Goal: Task Accomplishment & Management: Complete application form

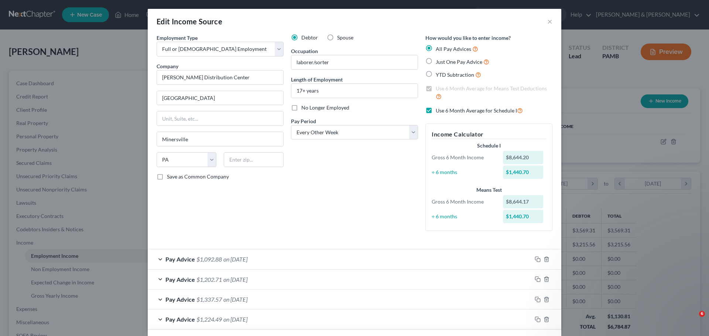
select select "0"
select select "39"
select select "2"
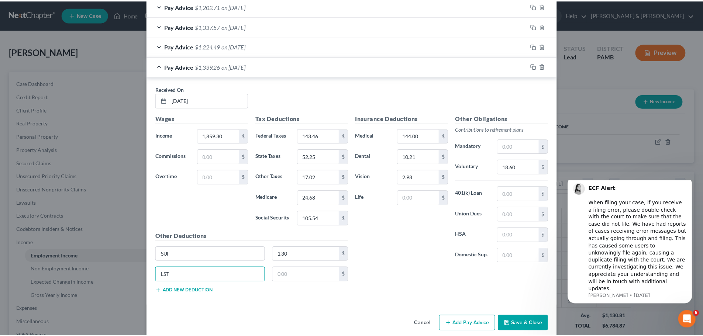
scroll to position [283, 0]
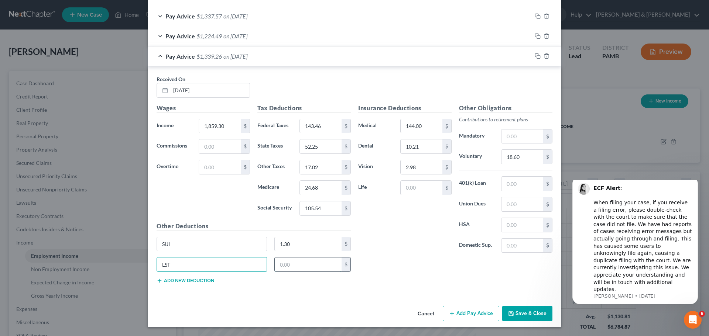
click at [331, 263] on input "text" at bounding box center [308, 265] width 67 height 14
type input "2.00"
click at [539, 315] on button "Save & Close" at bounding box center [527, 313] width 50 height 15
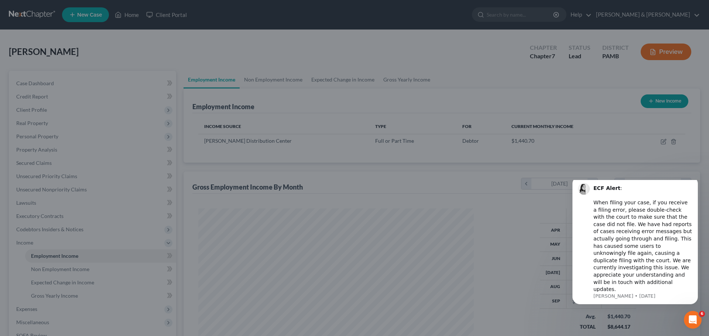
scroll to position [368893, 368740]
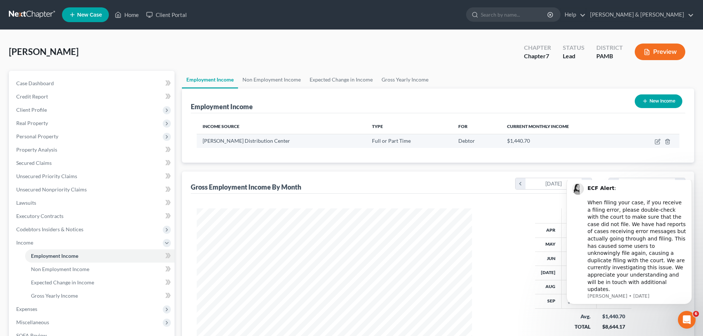
click at [654, 143] on td at bounding box center [653, 141] width 52 height 14
click at [656, 140] on icon "button" at bounding box center [658, 142] width 6 height 6
select select "0"
select select "39"
select select "2"
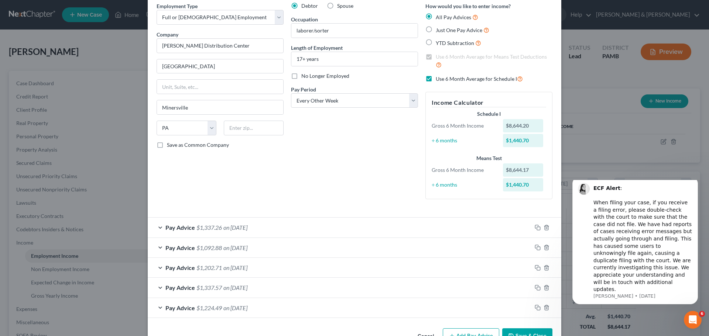
scroll to position [54, 0]
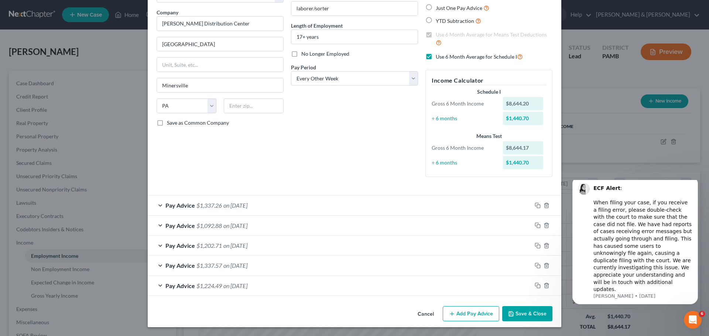
click at [471, 315] on button "Add Pay Advice" at bounding box center [470, 313] width 56 height 15
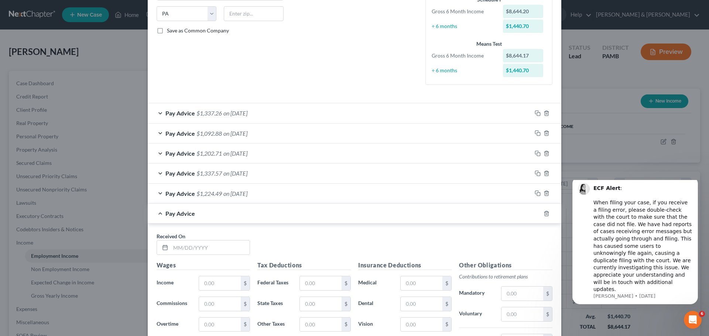
scroll to position [165, 0]
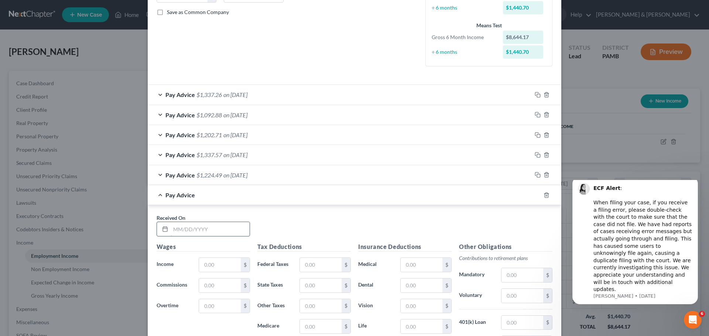
click at [228, 227] on input "text" at bounding box center [209, 229] width 79 height 14
type input "[DATE]"
click at [218, 264] on input "text" at bounding box center [220, 265] width 42 height 14
type input "1,837.84"
click at [323, 262] on input "text" at bounding box center [321, 265] width 42 height 14
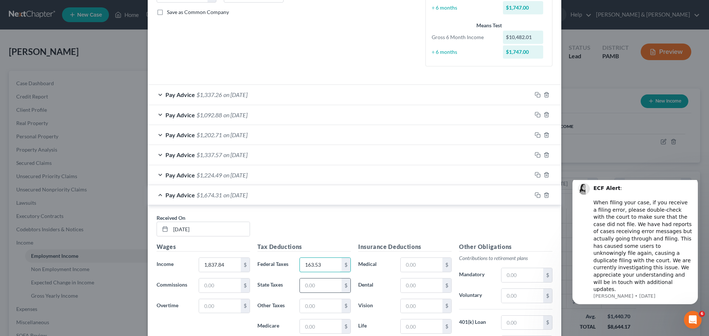
type input "163.53"
click at [307, 282] on input "text" at bounding box center [321, 286] width 42 height 14
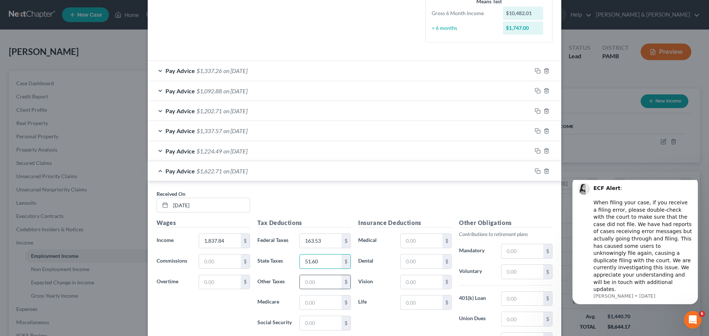
scroll to position [201, 0]
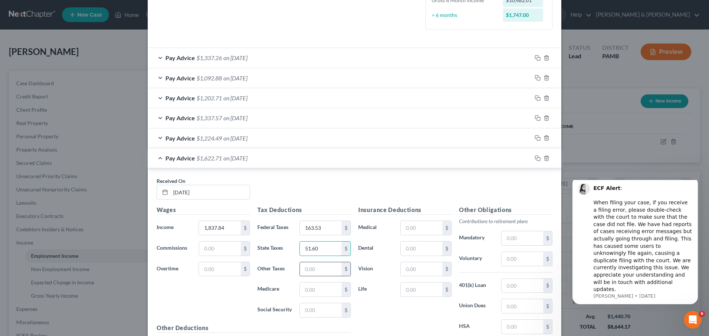
type input "51.60"
click at [320, 268] on input "text" at bounding box center [321, 269] width 42 height 14
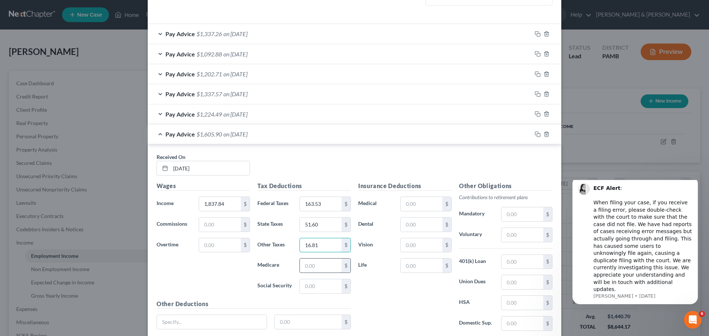
scroll to position [238, 0]
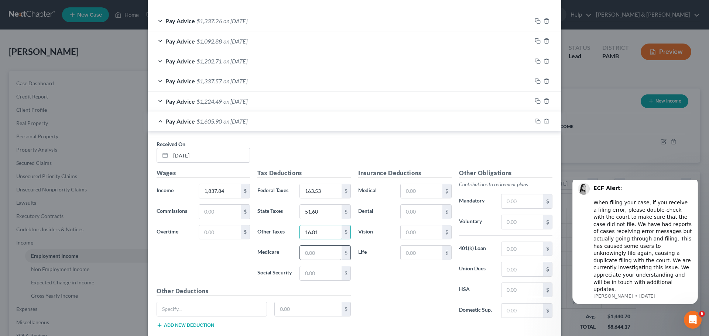
type input "16.81"
click at [329, 255] on input "text" at bounding box center [321, 253] width 42 height 14
type input "24.37"
click at [325, 273] on input "text" at bounding box center [321, 273] width 42 height 14
type input "104.20"
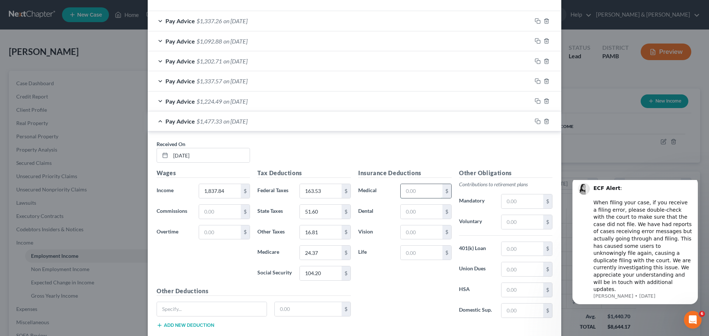
click at [424, 187] on input "text" at bounding box center [421, 191] width 42 height 14
type input "144.00"
drag, startPoint x: 416, startPoint y: 211, endPoint x: 417, endPoint y: 215, distance: 4.2
click at [416, 211] on input "text" at bounding box center [421, 212] width 42 height 14
type input "10.21"
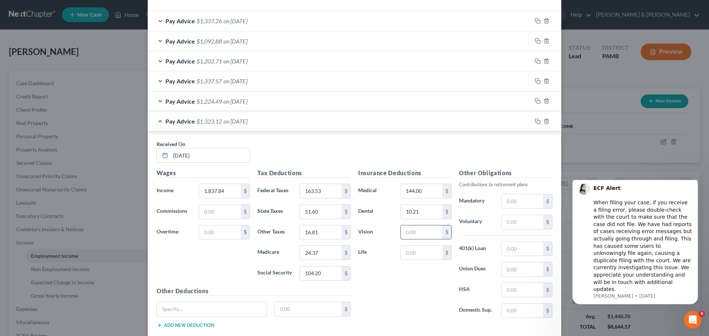
drag, startPoint x: 418, startPoint y: 233, endPoint x: 419, endPoint y: 238, distance: 5.2
click at [418, 233] on input "text" at bounding box center [421, 232] width 42 height 14
type input "2.98"
click at [525, 227] on input "text" at bounding box center [522, 222] width 42 height 14
type input "18.38"
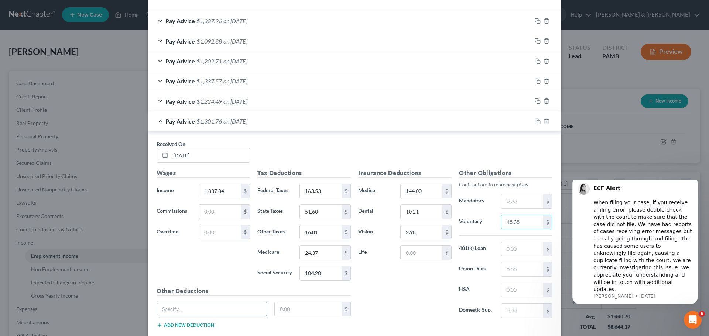
click at [232, 308] on input "text" at bounding box center [212, 309] width 110 height 14
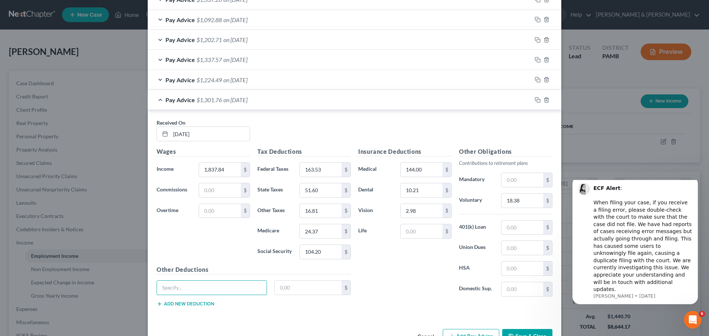
scroll to position [283, 0]
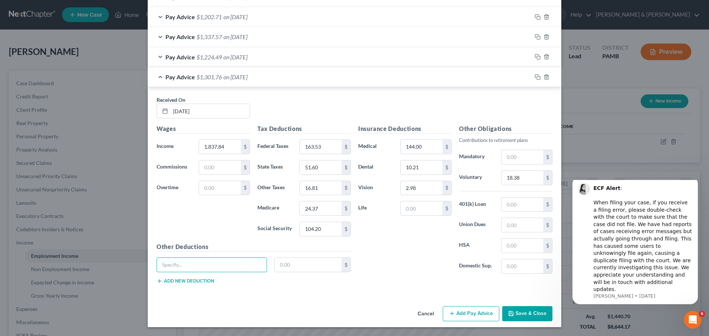
type input "SUI"
click at [287, 268] on input "text" at bounding box center [308, 265] width 67 height 14
click at [317, 265] on input "text" at bounding box center [308, 265] width 67 height 14
type input "1.29"
click at [175, 281] on button "Add new deduction" at bounding box center [185, 281] width 58 height 6
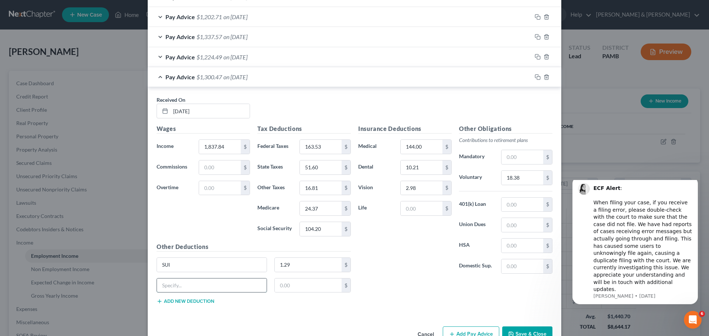
click at [175, 282] on input "text" at bounding box center [212, 286] width 110 height 14
type input "LST"
click at [290, 285] on input "text" at bounding box center [308, 286] width 67 height 14
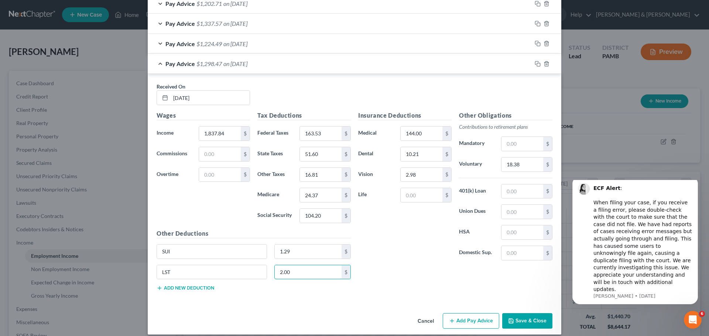
scroll to position [303, 0]
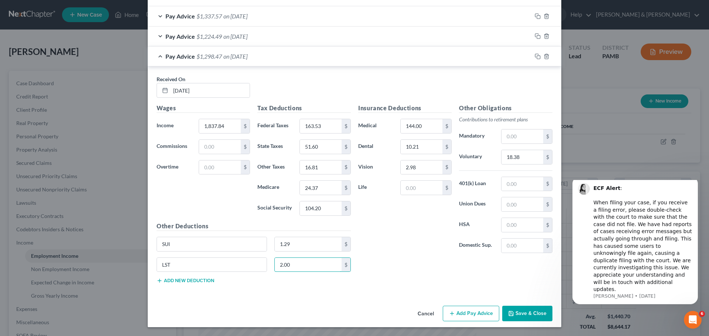
type input "2.00"
click at [465, 310] on button "Add Pay Advice" at bounding box center [470, 313] width 56 height 15
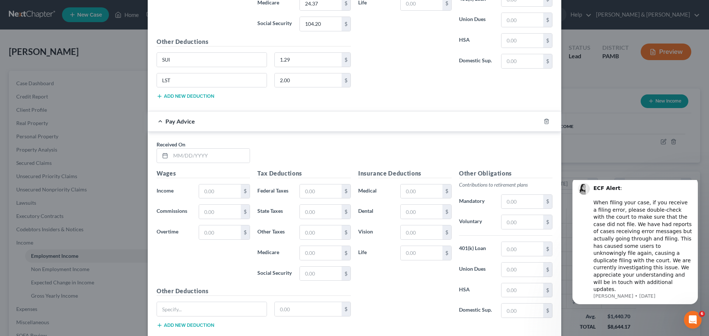
scroll to position [533, 0]
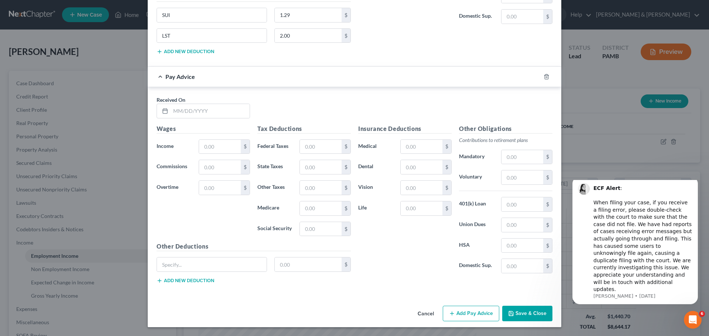
click at [520, 312] on button "Save & Close" at bounding box center [527, 313] width 50 height 15
click at [543, 78] on icon "button" at bounding box center [546, 77] width 6 height 6
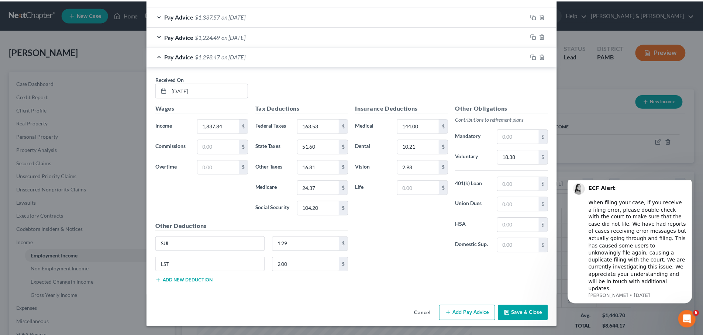
scroll to position [303, 0]
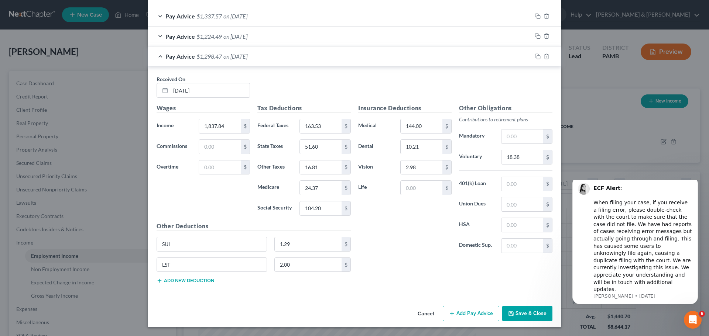
click at [512, 312] on button "Save & Close" at bounding box center [527, 313] width 50 height 15
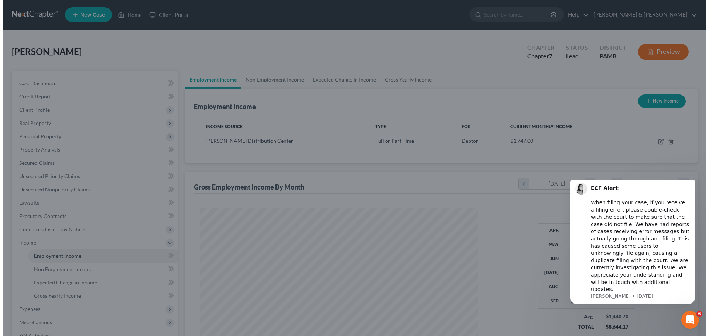
scroll to position [368893, 368740]
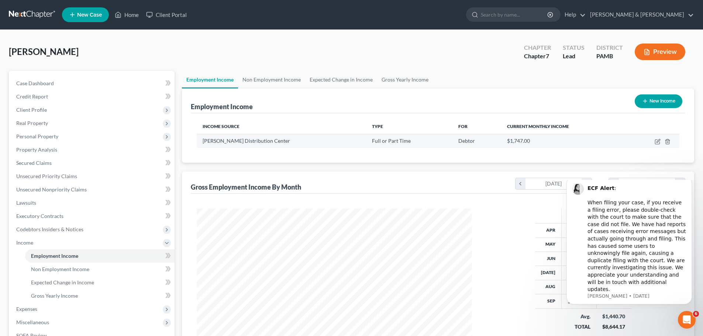
click at [507, 141] on span "$1,747.00" at bounding box center [518, 141] width 23 height 6
click at [259, 141] on span "[PERSON_NAME] Distribution Center" at bounding box center [246, 141] width 87 height 6
click at [656, 141] on icon "button" at bounding box center [658, 142] width 6 height 6
select select "0"
select select "39"
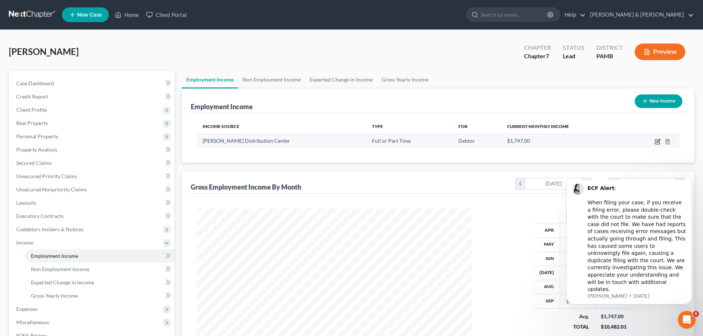
select select "2"
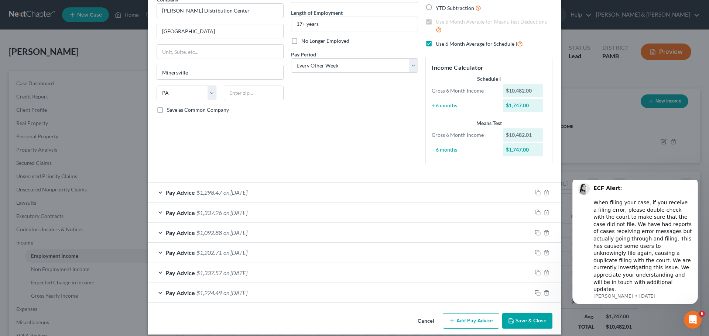
scroll to position [74, 0]
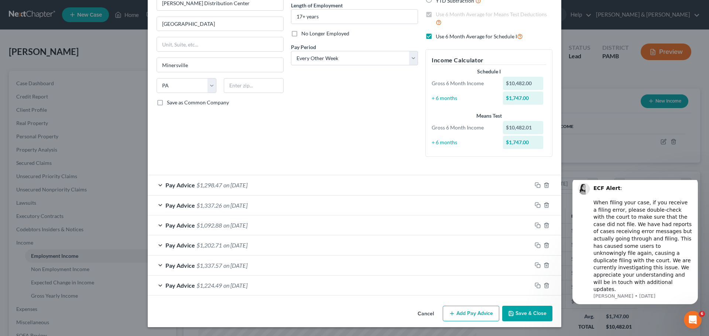
click at [460, 308] on button "Add Pay Advice" at bounding box center [470, 313] width 56 height 15
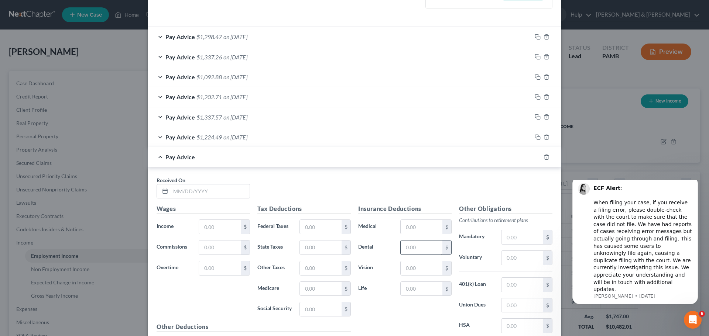
scroll to position [259, 0]
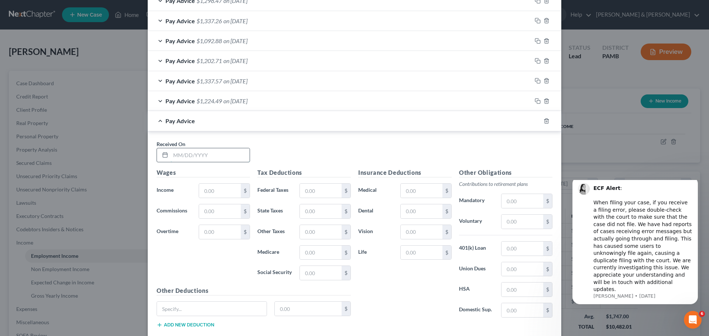
click at [225, 155] on input "text" at bounding box center [209, 155] width 79 height 14
type input "[DATE]"
click at [216, 190] on input "text" at bounding box center [220, 191] width 42 height 14
type input "1,629.35"
click at [306, 193] on input "text" at bounding box center [321, 191] width 42 height 14
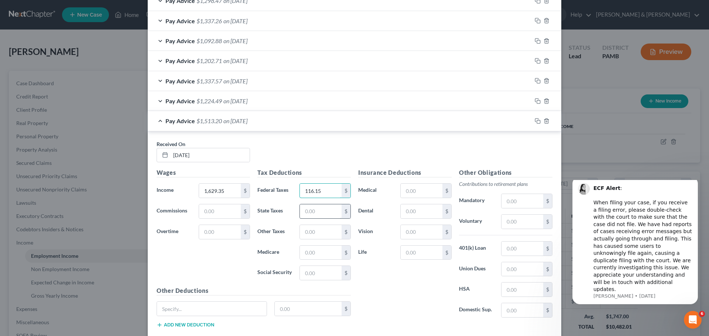
type input "116.15"
click at [314, 212] on input "text" at bounding box center [321, 211] width 42 height 14
type input "45.20"
click at [315, 231] on input "text" at bounding box center [321, 232] width 42 height 14
type input "14.72"
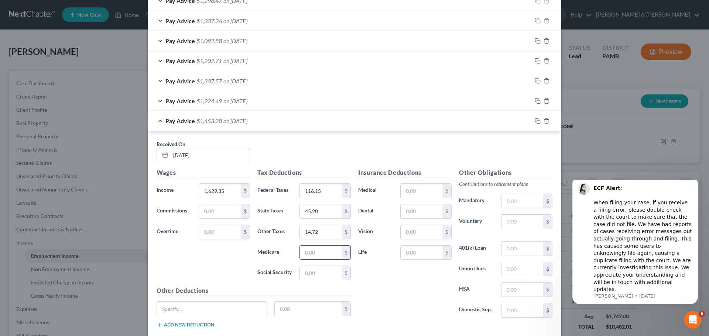
click at [331, 255] on input "text" at bounding box center [321, 253] width 42 height 14
type input "21.35"
click at [325, 274] on input "text" at bounding box center [321, 273] width 42 height 14
type input "91.27"
click at [416, 194] on input "text" at bounding box center [421, 191] width 42 height 14
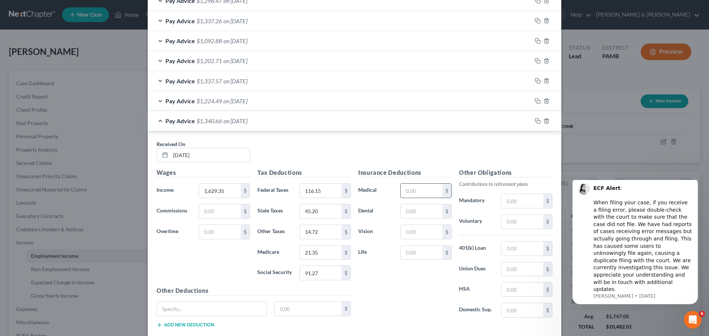
type input "144.00"
drag, startPoint x: 414, startPoint y: 207, endPoint x: 417, endPoint y: 217, distance: 9.6
click at [414, 208] on input "text" at bounding box center [421, 211] width 42 height 14
type input "10.21"
click at [425, 232] on input "text" at bounding box center [421, 232] width 42 height 14
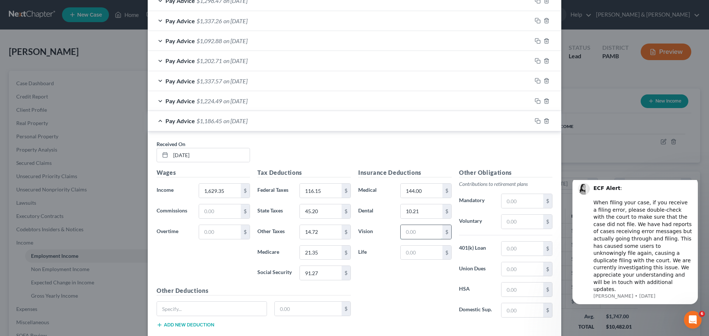
type input "2.98"
click at [513, 222] on input "text" at bounding box center [522, 222] width 42 height 14
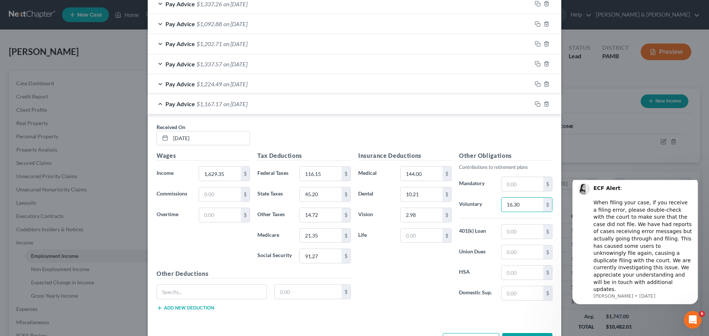
scroll to position [303, 0]
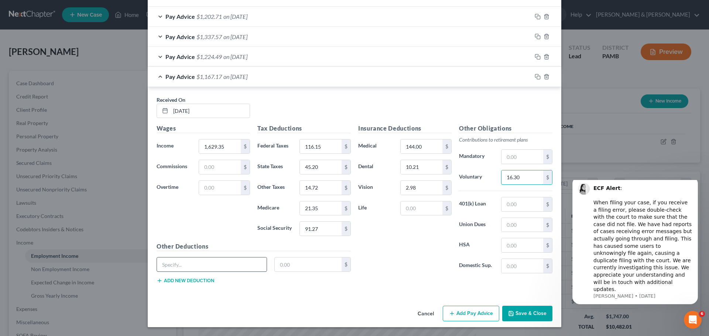
type input "16.30"
click at [208, 265] on input "text" at bounding box center [212, 265] width 110 height 14
type input "SUI"
click at [295, 266] on input "text" at bounding box center [308, 265] width 67 height 14
type input "1.14"
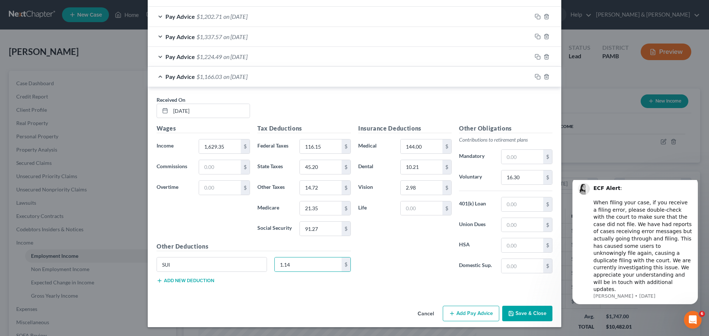
click at [176, 279] on button "Add new deduction" at bounding box center [185, 281] width 58 height 6
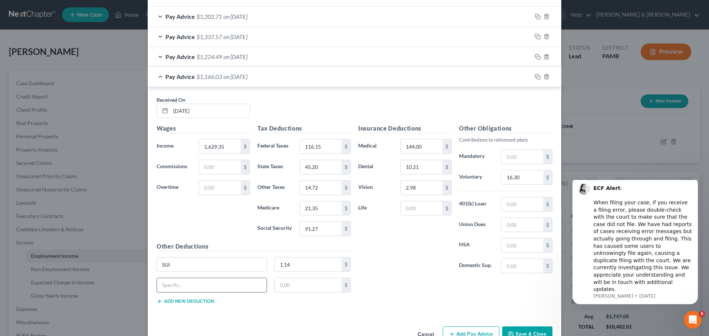
click at [176, 286] on input "text" at bounding box center [212, 285] width 110 height 14
type input "LST"
drag, startPoint x: 292, startPoint y: 290, endPoint x: 294, endPoint y: 296, distance: 6.8
click at [292, 290] on input "text" at bounding box center [308, 285] width 67 height 14
type input "2.00"
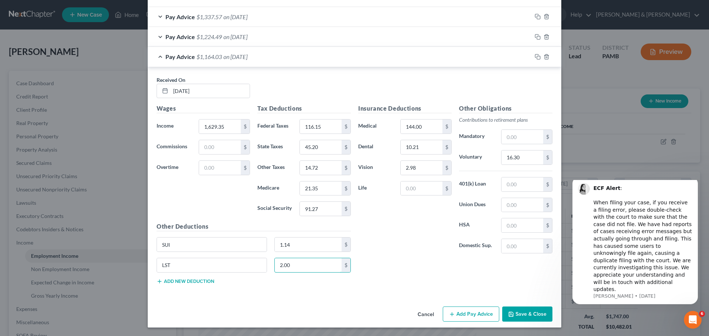
scroll to position [323, 0]
click at [399, 284] on div "Insurance Deductions Medical 144.00 $ Dental 10.21 $ Vision 2.98 $ Life $ Other…" at bounding box center [454, 197] width 201 height 186
click at [180, 280] on button "Add new deduction" at bounding box center [185, 281] width 58 height 6
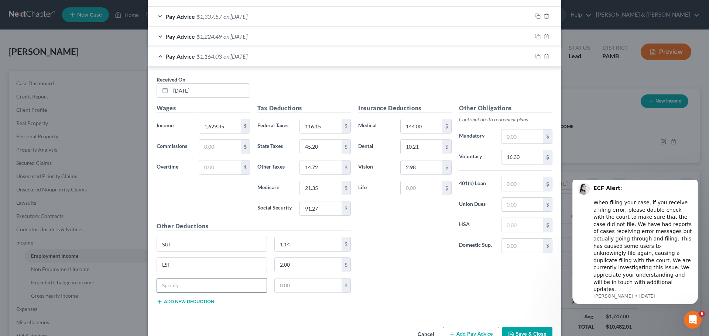
drag, startPoint x: 176, startPoint y: 289, endPoint x: 180, endPoint y: 283, distance: 7.3
click at [177, 287] on input "text" at bounding box center [212, 286] width 110 height 14
type input "state tax levy"
click at [283, 286] on input "text" at bounding box center [308, 286] width 67 height 14
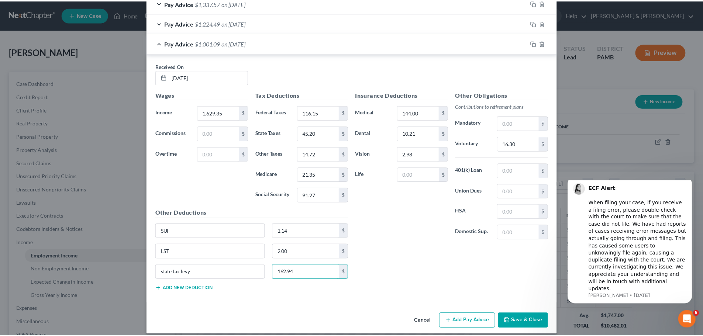
scroll to position [344, 0]
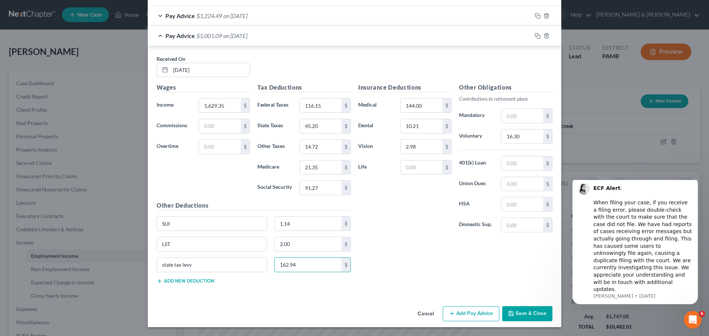
type input "162.94"
click at [408, 269] on div "Insurance Deductions Medical 144.00 $ Dental 10.21 $ Vision 2.98 $ Life $ Other…" at bounding box center [454, 186] width 201 height 207
click at [514, 312] on button "Save & Close" at bounding box center [527, 313] width 50 height 15
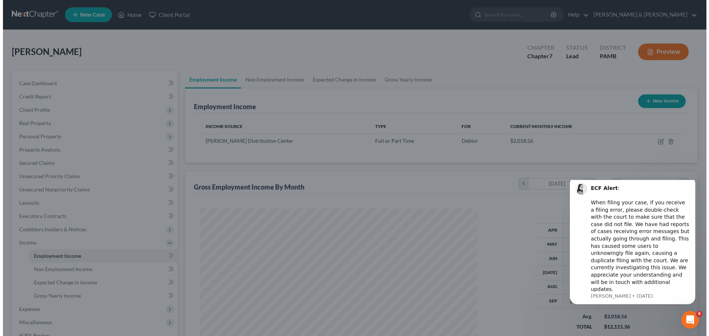
scroll to position [368893, 368740]
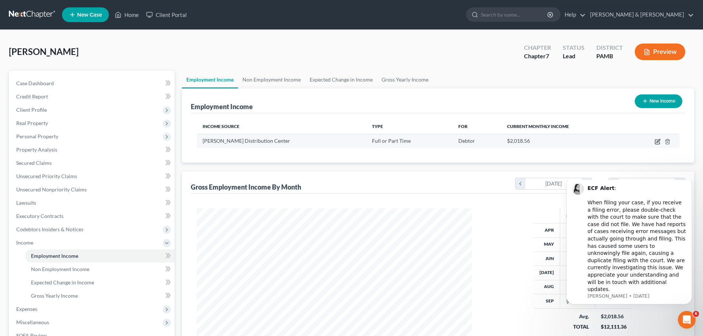
click at [655, 141] on icon "button" at bounding box center [658, 142] width 6 height 6
select select "0"
select select "39"
select select "2"
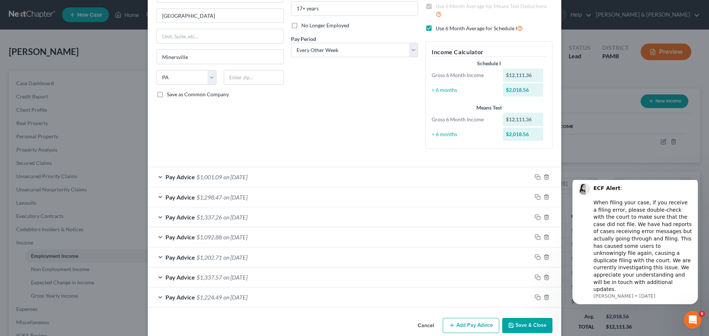
scroll to position [94, 0]
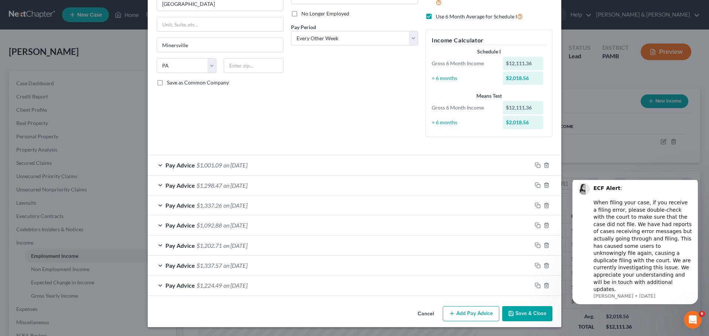
click at [467, 311] on button "Add Pay Advice" at bounding box center [470, 313] width 56 height 15
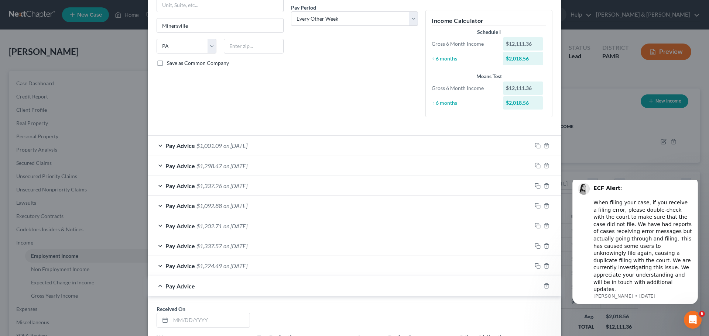
scroll to position [168, 0]
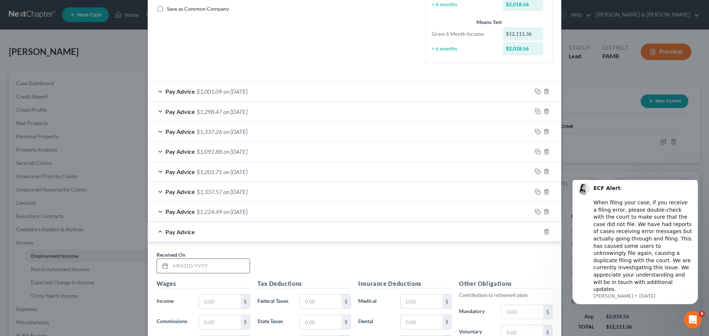
click at [176, 266] on input "text" at bounding box center [209, 266] width 79 height 14
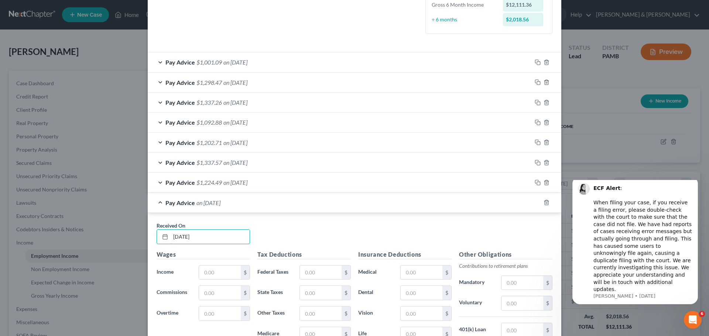
scroll to position [242, 0]
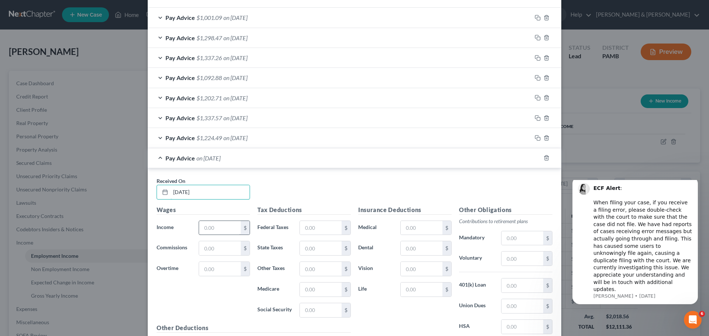
type input "[DATE]"
click at [227, 229] on input "text" at bounding box center [220, 228] width 42 height 14
type input "1,629.35"
click at [329, 226] on input "text" at bounding box center [321, 228] width 42 height 14
type input "116.15"
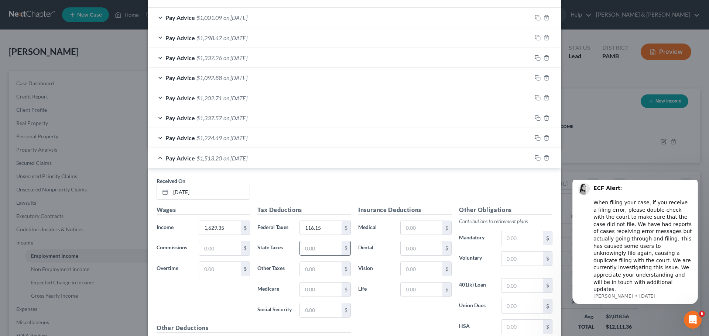
click at [334, 248] on input "text" at bounding box center [321, 248] width 42 height 14
type input "45.20"
click at [331, 270] on input "text" at bounding box center [321, 269] width 42 height 14
type input "14.72"
click at [331, 289] on input "text" at bounding box center [321, 290] width 42 height 14
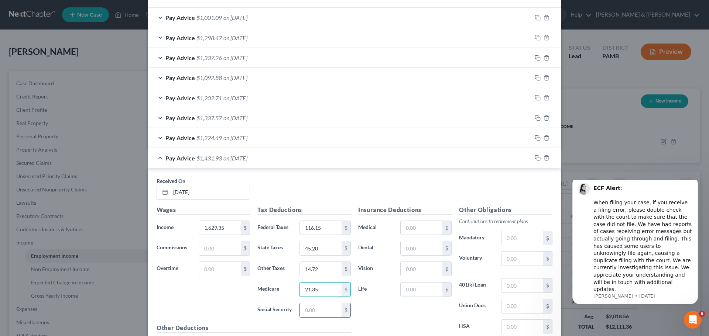
type input "21.35"
click at [325, 309] on input "text" at bounding box center [321, 310] width 42 height 14
type input "91.27"
click at [427, 231] on input "text" at bounding box center [421, 228] width 42 height 14
type input "144.00"
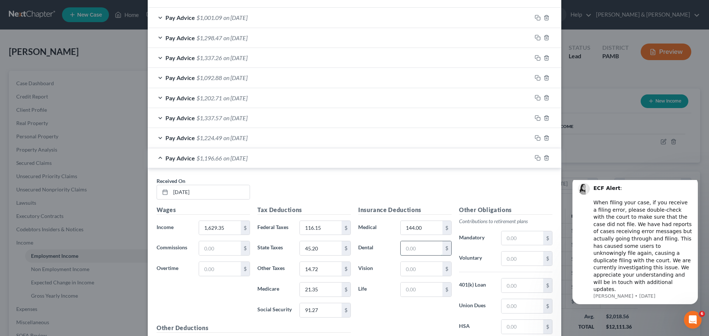
click at [421, 249] on input "text" at bounding box center [421, 248] width 42 height 14
type input "10.21"
click at [422, 266] on input "text" at bounding box center [421, 269] width 42 height 14
type input "2.98"
click at [515, 256] on input "text" at bounding box center [522, 259] width 42 height 14
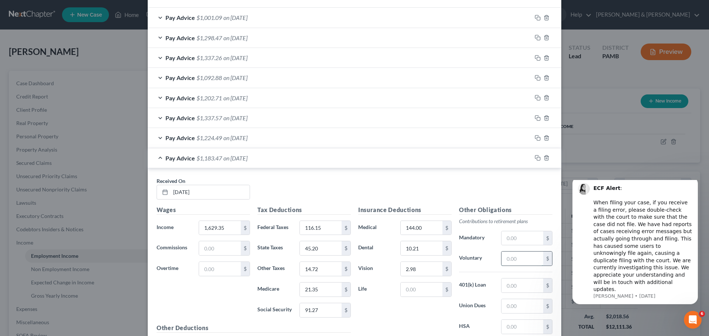
click at [520, 258] on input "text" at bounding box center [522, 259] width 42 height 14
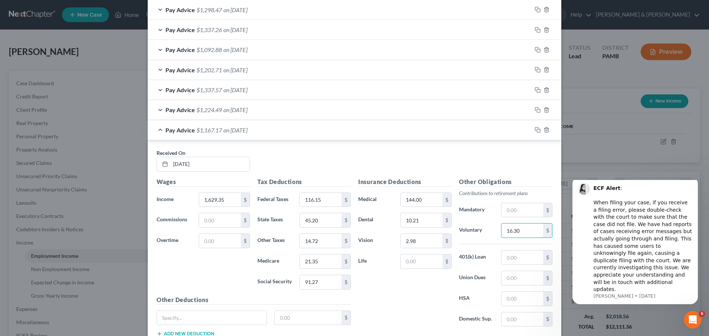
scroll to position [316, 0]
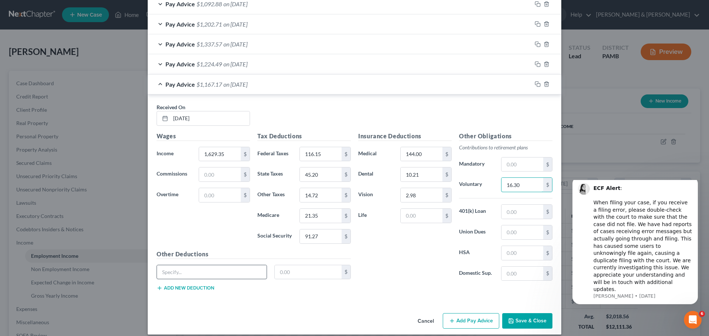
type input "16.30"
click at [251, 273] on input "text" at bounding box center [212, 272] width 110 height 14
type input "SUI"
click at [294, 272] on input "text" at bounding box center [308, 272] width 67 height 14
type input "1.14"
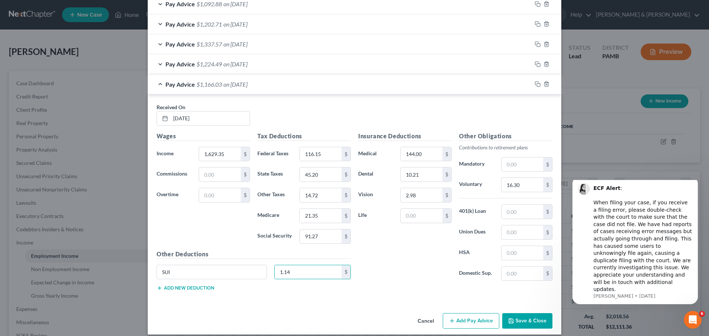
click at [193, 289] on button "Add new deduction" at bounding box center [185, 288] width 58 height 6
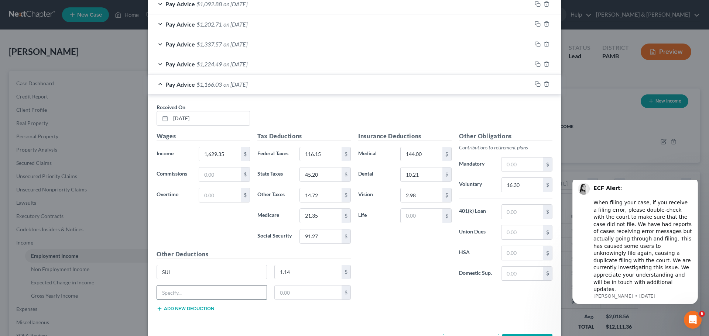
click at [193, 289] on input "text" at bounding box center [212, 293] width 110 height 14
type input "LST"
click at [280, 291] on input "text" at bounding box center [308, 293] width 67 height 14
type input "2.00"
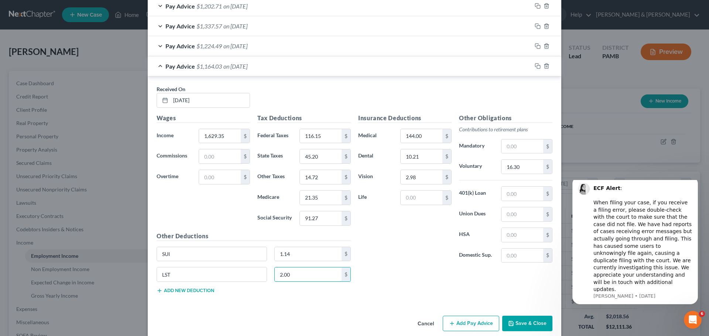
scroll to position [344, 0]
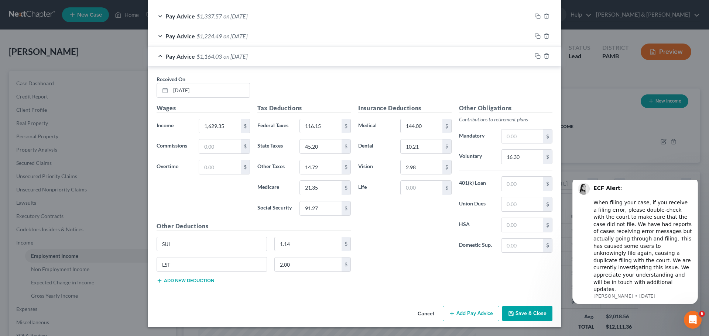
click at [204, 282] on button "Add new deduction" at bounding box center [185, 281] width 58 height 6
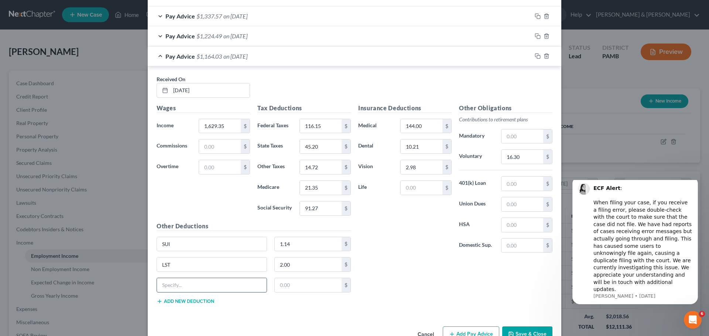
click at [204, 282] on input "text" at bounding box center [212, 285] width 110 height 14
type input "state tax levy"
click at [288, 286] on input "text" at bounding box center [308, 285] width 67 height 14
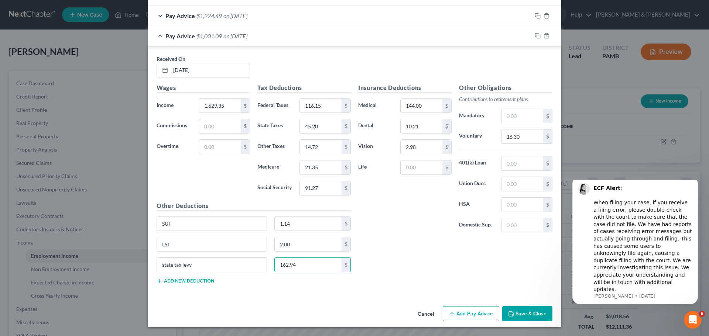
type input "162.94"
click at [385, 254] on div "Insurance Deductions Medical 144.00 $ Dental 10.21 $ Vision 2.98 $ Life $ Other…" at bounding box center [454, 186] width 201 height 207
click at [513, 309] on button "Save & Close" at bounding box center [527, 313] width 50 height 15
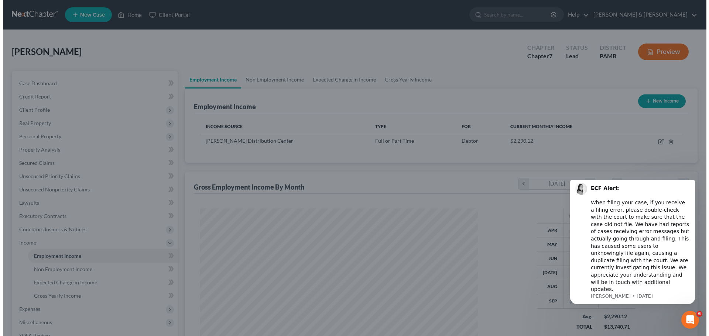
scroll to position [368893, 368740]
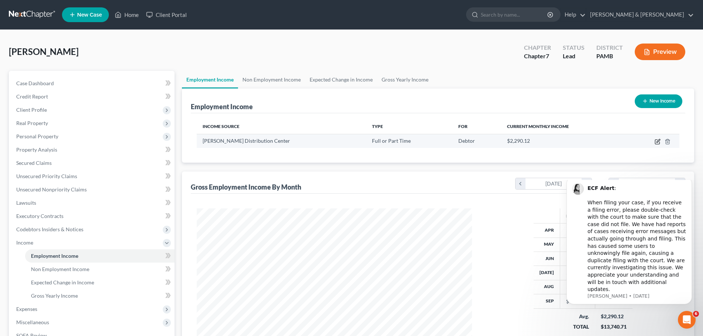
click at [655, 142] on icon "button" at bounding box center [657, 142] width 4 height 4
select select "0"
select select "39"
select select "2"
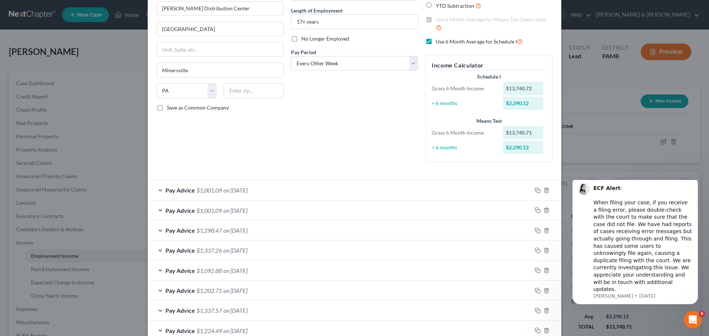
scroll to position [74, 0]
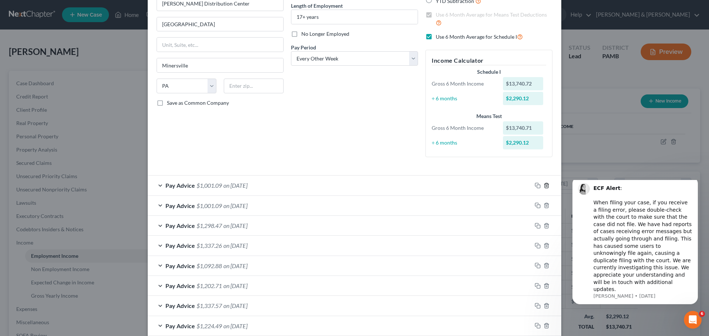
click at [544, 186] on icon "button" at bounding box center [546, 186] width 6 height 6
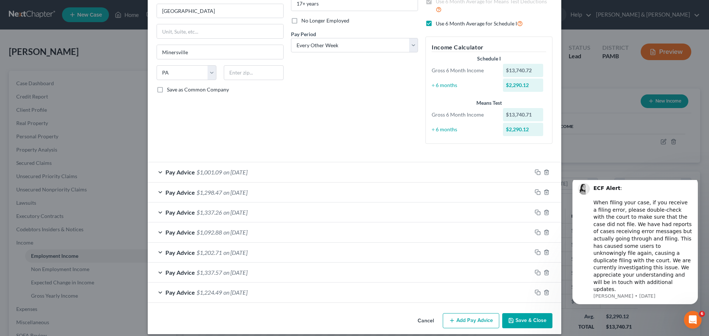
scroll to position [94, 0]
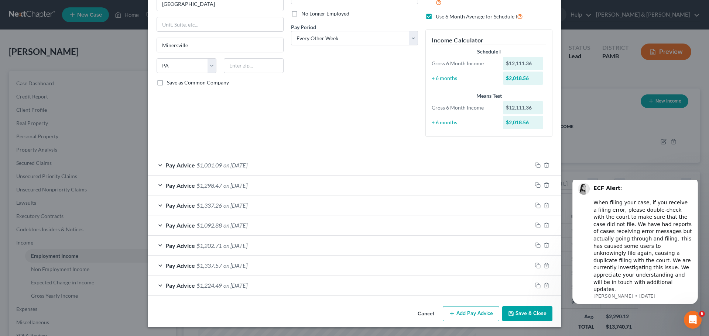
click at [475, 313] on button "Add Pay Advice" at bounding box center [470, 313] width 56 height 15
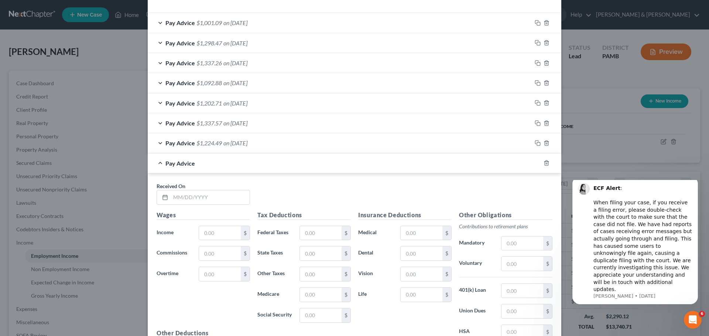
scroll to position [242, 0]
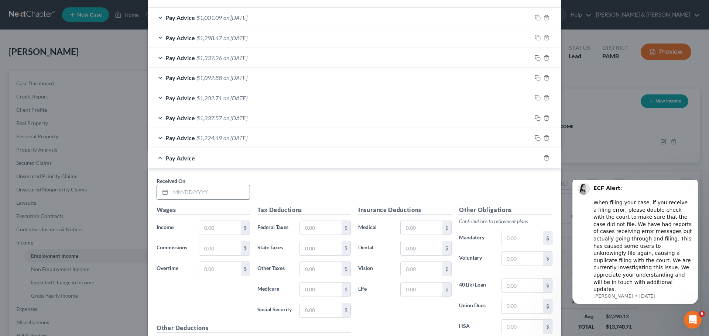
click at [227, 196] on input "text" at bounding box center [209, 192] width 79 height 14
type input "[DATE]"
click at [219, 225] on input "text" at bounding box center [220, 228] width 42 height 14
type input "1,320.47"
click at [306, 223] on input "text" at bounding box center [321, 228] width 42 height 14
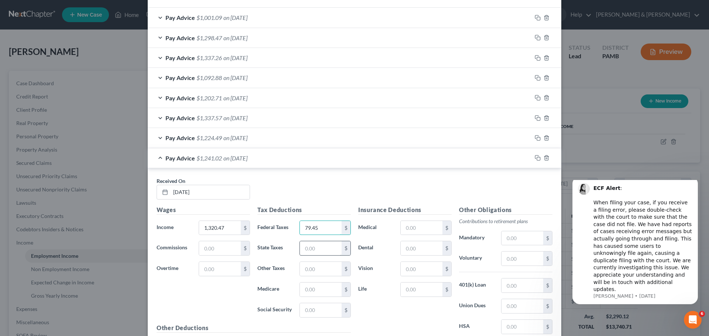
type input "79.45"
click at [309, 245] on input "text" at bounding box center [321, 248] width 42 height 14
type input "35.71"
click at [317, 272] on input "text" at bounding box center [321, 269] width 42 height 14
type input "11.63"
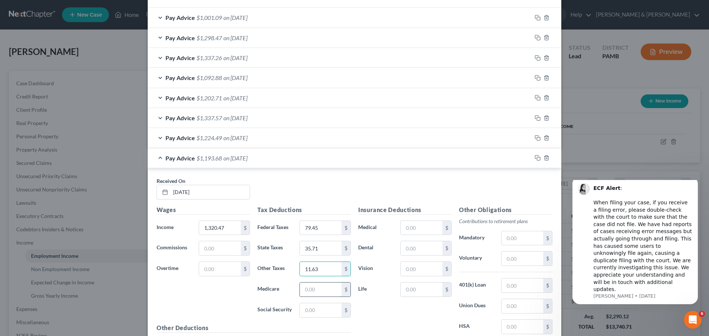
click at [317, 286] on input "text" at bounding box center [321, 290] width 42 height 14
click at [310, 290] on input "text" at bounding box center [321, 290] width 42 height 14
type input "16.87"
click at [318, 309] on input "text" at bounding box center [321, 310] width 42 height 14
type input "72.12"
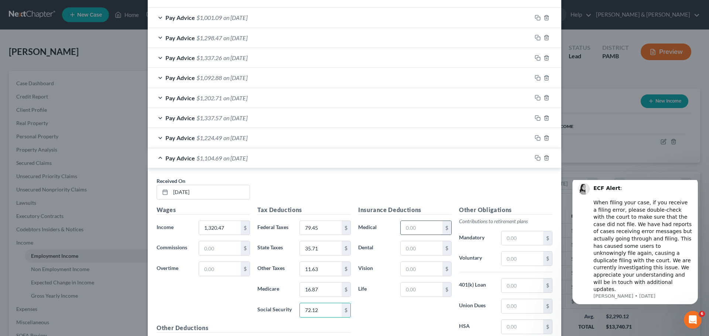
click at [423, 228] on input "text" at bounding box center [421, 228] width 42 height 14
type input "144.00"
click at [427, 249] on input "text" at bounding box center [421, 248] width 42 height 14
type input "10.21"
click at [424, 271] on input "text" at bounding box center [421, 269] width 42 height 14
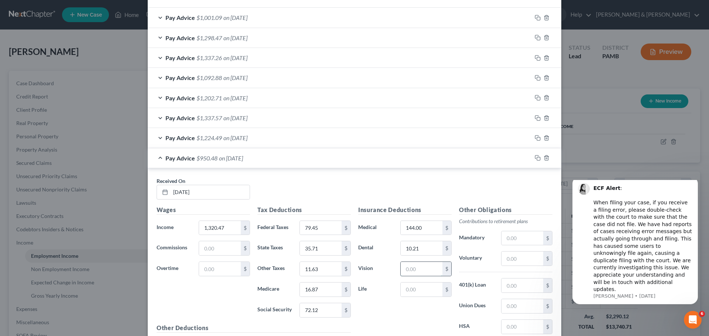
type input "2.98"
click at [514, 259] on input "text" at bounding box center [522, 259] width 42 height 14
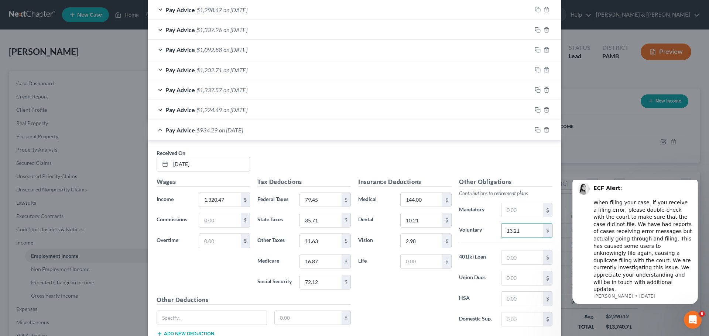
scroll to position [323, 0]
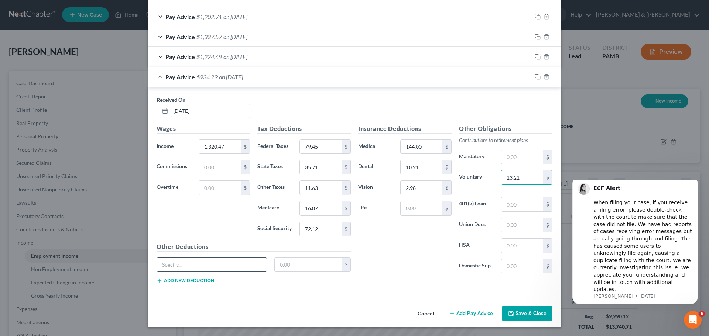
type input "13.21"
click at [247, 261] on input "text" at bounding box center [212, 265] width 110 height 14
type input "SUI"
click at [298, 266] on input "text" at bounding box center [308, 265] width 67 height 14
type input "0.92"
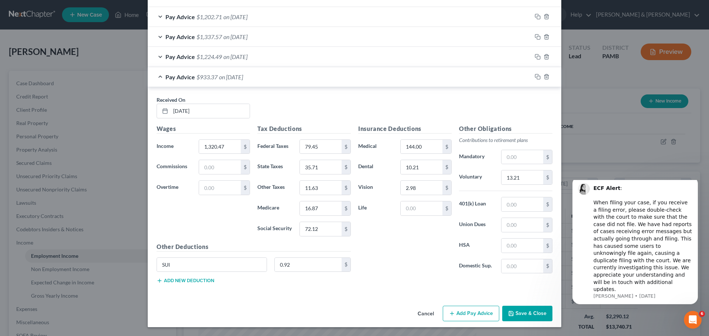
click at [174, 280] on button "Add new deduction" at bounding box center [185, 281] width 58 height 6
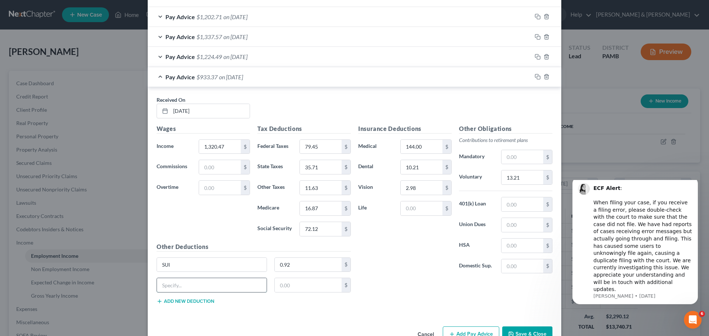
click at [179, 286] on input "text" at bounding box center [212, 285] width 110 height 14
type input "LST"
click at [278, 287] on input "text" at bounding box center [308, 285] width 67 height 14
type input "2.00"
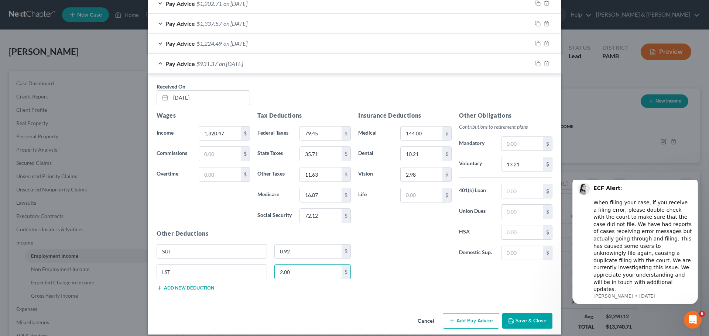
scroll to position [344, 0]
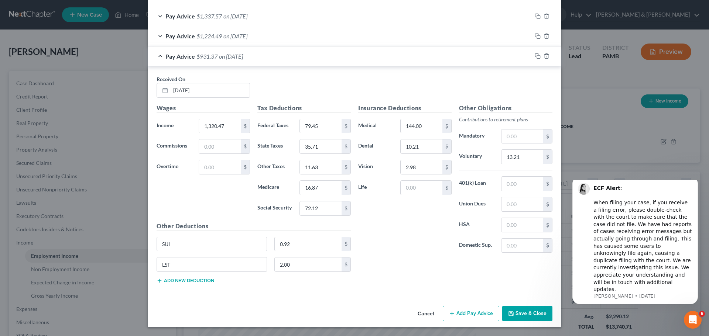
click at [208, 280] on button "Add new deduction" at bounding box center [185, 281] width 58 height 6
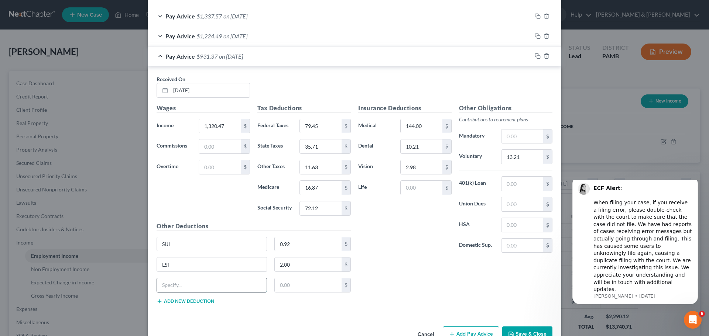
click at [204, 283] on input "text" at bounding box center [212, 285] width 110 height 14
type input "state tax levy"
click at [289, 283] on input "text" at bounding box center [308, 285] width 67 height 14
type input "124.06"
click at [408, 247] on div "Insurance Deductions Medical 144.00 $ Dental 10.21 $ Vision 2.98 $ Life $" at bounding box center [404, 181] width 101 height 155
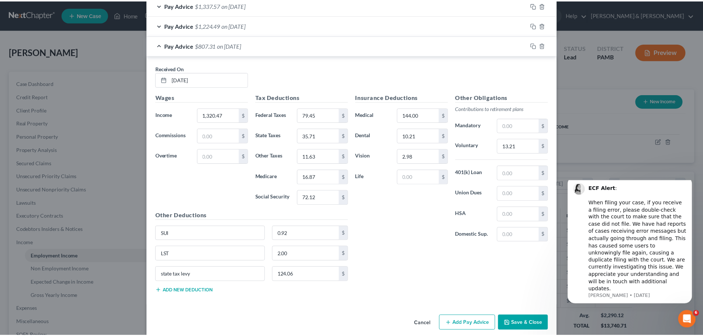
scroll to position [364, 0]
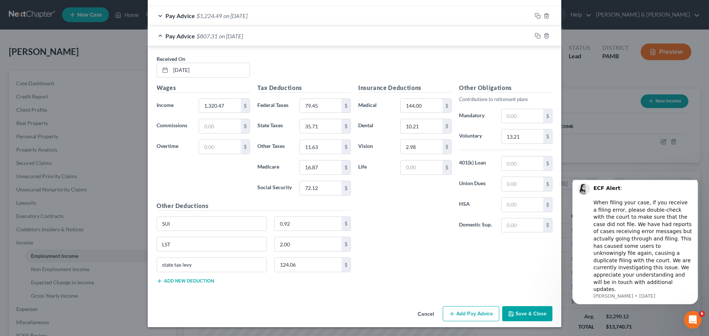
click at [511, 309] on button "Save & Close" at bounding box center [527, 313] width 50 height 15
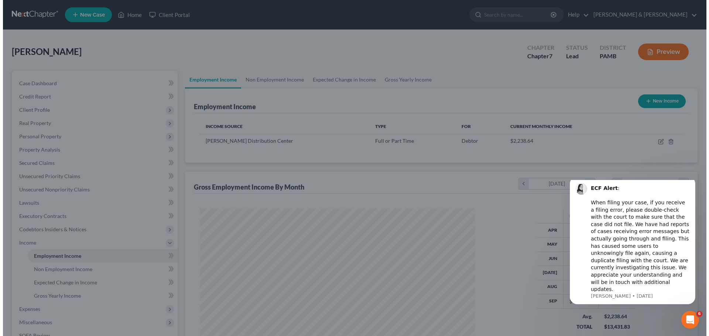
scroll to position [368893, 368740]
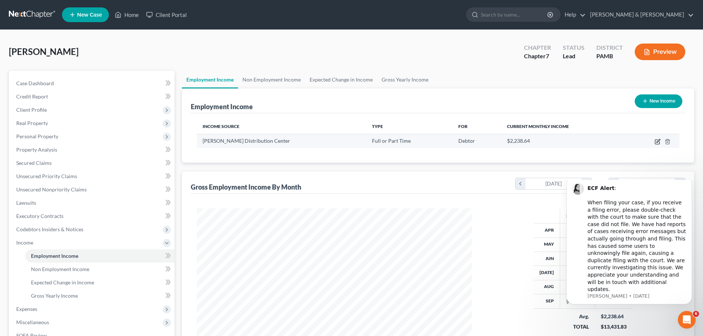
click at [658, 139] on icon "button" at bounding box center [658, 142] width 6 height 6
select select "0"
select select "39"
select select "2"
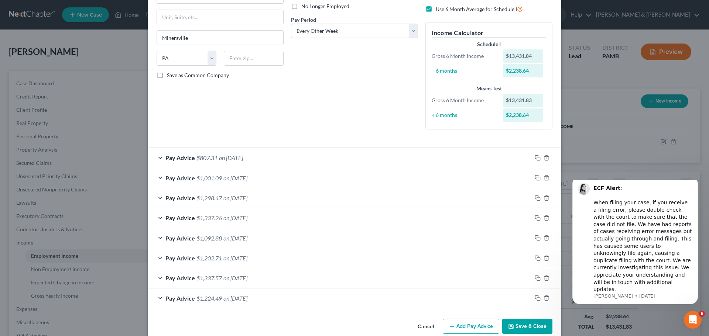
scroll to position [111, 0]
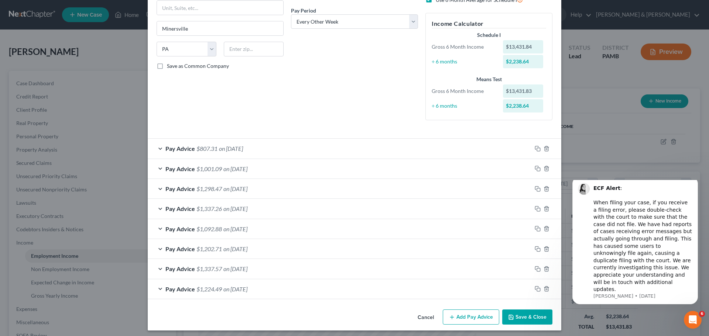
click at [477, 315] on button "Add Pay Advice" at bounding box center [470, 317] width 56 height 15
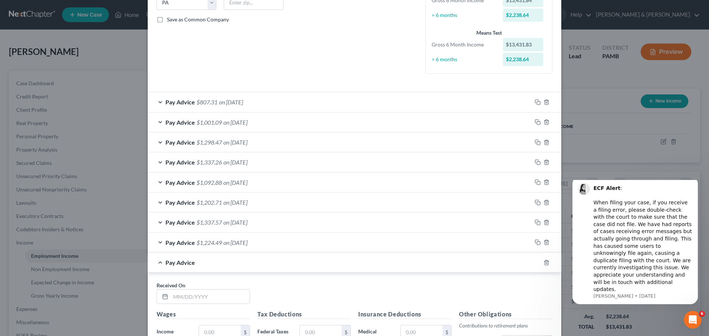
scroll to position [221, 0]
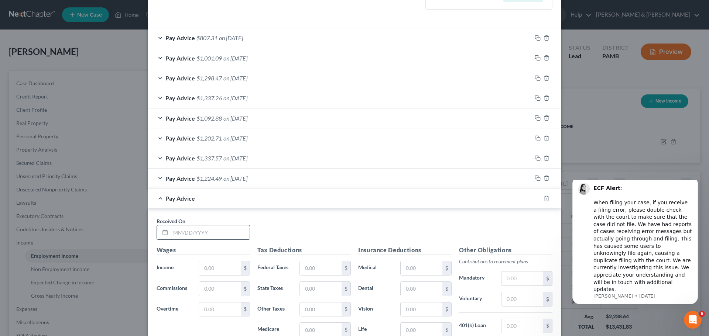
click at [241, 235] on input "text" at bounding box center [209, 232] width 79 height 14
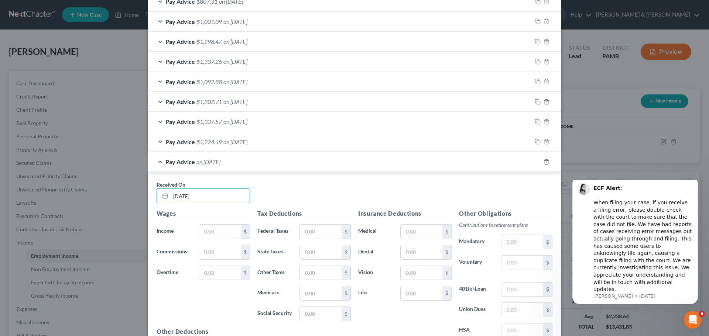
scroll to position [258, 0]
type input "[DATE]"
click at [225, 232] on input "text" at bounding box center [220, 231] width 42 height 14
type input "1,431.07"
click at [311, 234] on input "text" at bounding box center [321, 231] width 42 height 14
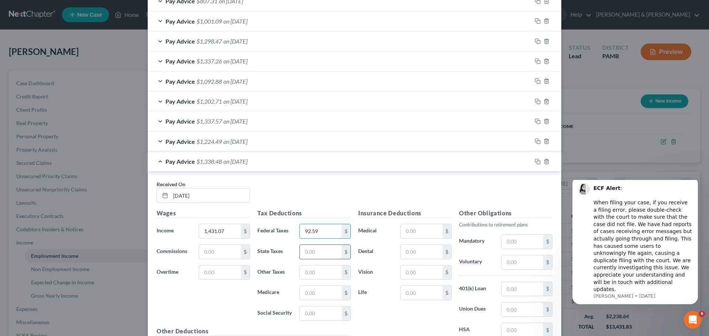
type input "92.59"
click at [305, 252] on input "text" at bounding box center [321, 252] width 42 height 14
type input "39.11"
click at [321, 268] on input "text" at bounding box center [321, 273] width 42 height 14
click at [320, 270] on input "text" at bounding box center [321, 273] width 42 height 14
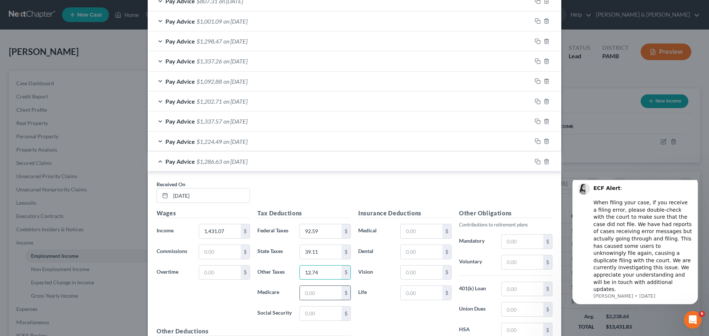
type input "12.74"
click at [328, 293] on input "text" at bounding box center [321, 293] width 42 height 14
type input "18.47"
click at [327, 311] on input "text" at bounding box center [321, 314] width 42 height 14
type input "78.98"
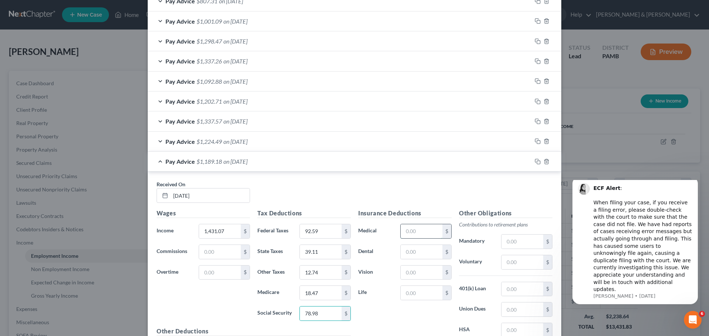
click at [418, 234] on input "text" at bounding box center [421, 231] width 42 height 14
type input "144.00"
click at [425, 252] on input "text" at bounding box center [421, 252] width 42 height 14
type input "10.21"
click at [418, 270] on input "text" at bounding box center [421, 273] width 42 height 14
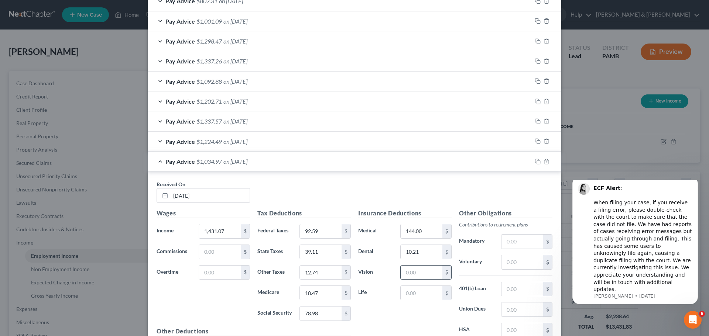
type input "2.98"
click at [510, 259] on input "text" at bounding box center [522, 262] width 42 height 14
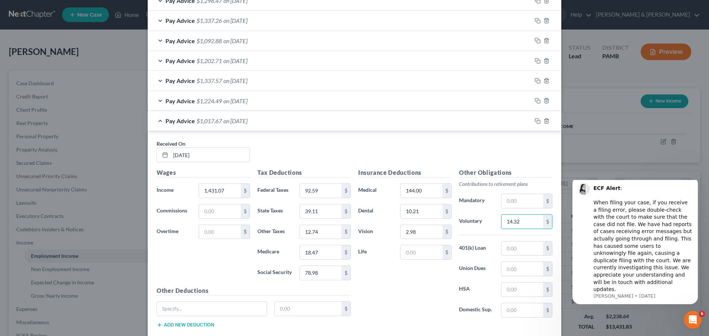
scroll to position [343, 0]
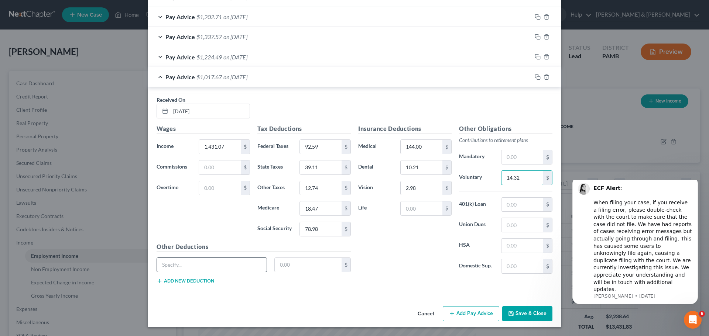
type input "14.32"
click at [217, 267] on input "text" at bounding box center [212, 265] width 110 height 14
type input "SUI"
click at [296, 261] on input "text" at bounding box center [308, 265] width 67 height 14
type input "1.01"
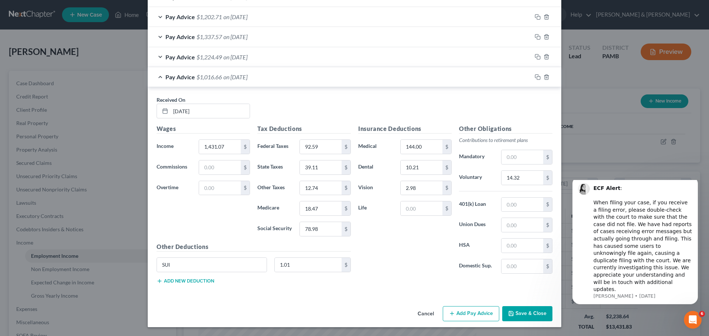
click at [190, 279] on button "Add new deduction" at bounding box center [185, 281] width 58 height 6
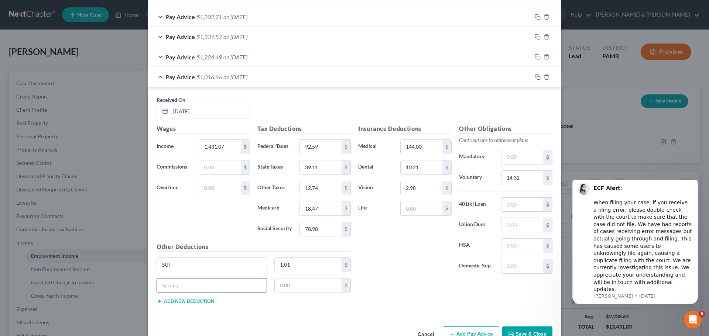
click at [190, 289] on input "text" at bounding box center [212, 286] width 110 height 14
type input "LST"
click at [283, 287] on input "text" at bounding box center [308, 286] width 67 height 14
type input "2.00"
click at [200, 299] on button "Add new deduction" at bounding box center [185, 302] width 58 height 6
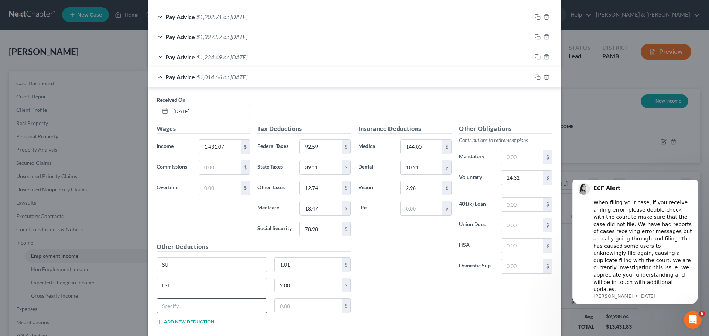
click at [199, 303] on input "text" at bounding box center [212, 306] width 110 height 14
click at [294, 307] on input "text" at bounding box center [308, 306] width 67 height 14
click at [255, 306] on input "state tax levy" at bounding box center [212, 306] width 110 height 14
type input "y"
click at [187, 287] on input "LST" at bounding box center [212, 286] width 110 height 14
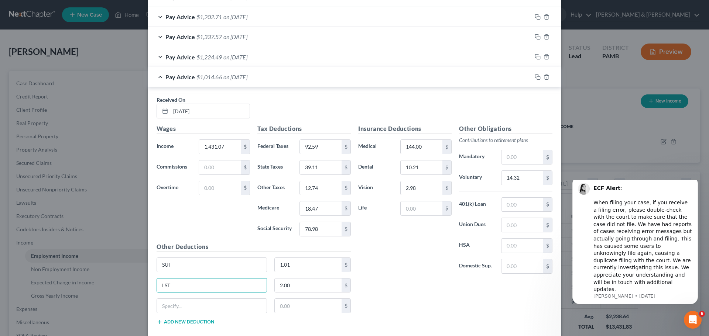
click at [396, 298] on div "Insurance Deductions Medical 144.00 $ Dental 10.21 $ Vision 2.98 $ Life $ Other…" at bounding box center [454, 227] width 201 height 207
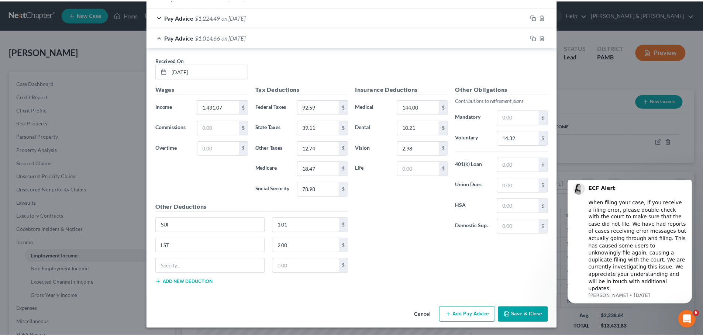
scroll to position [384, 0]
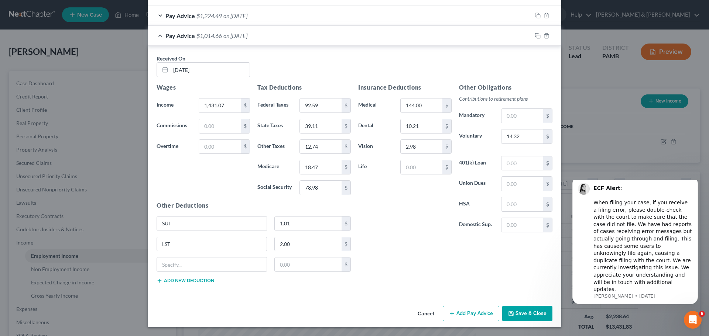
click at [515, 309] on button "Save & Close" at bounding box center [527, 313] width 50 height 15
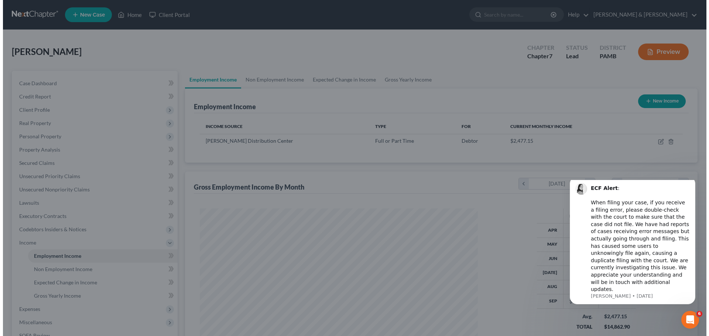
scroll to position [368893, 368740]
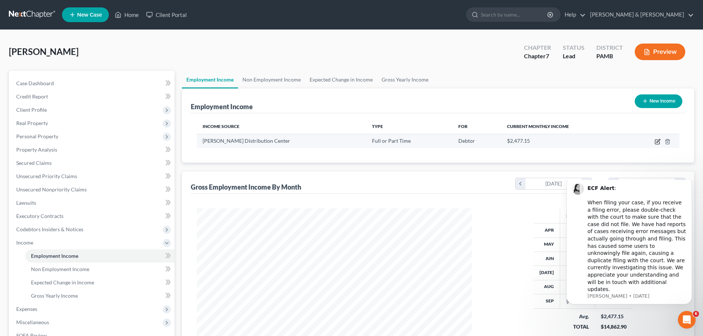
click at [656, 143] on icon "button" at bounding box center [658, 142] width 6 height 6
select select "0"
select select "39"
select select "2"
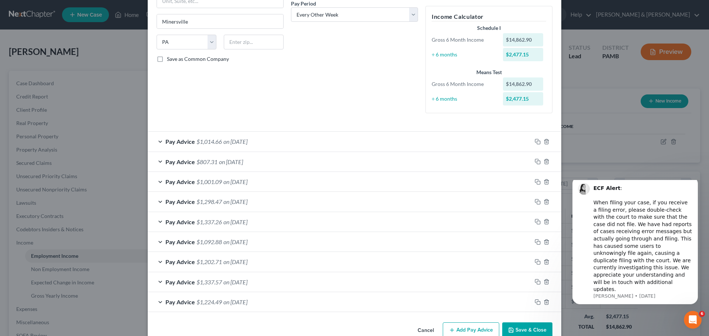
scroll to position [134, 0]
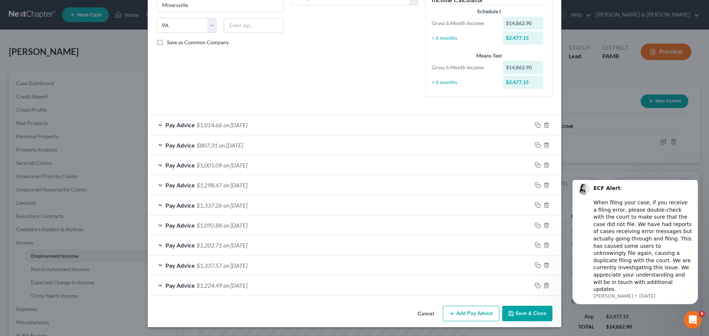
click at [462, 311] on button "Add Pay Advice" at bounding box center [470, 313] width 56 height 15
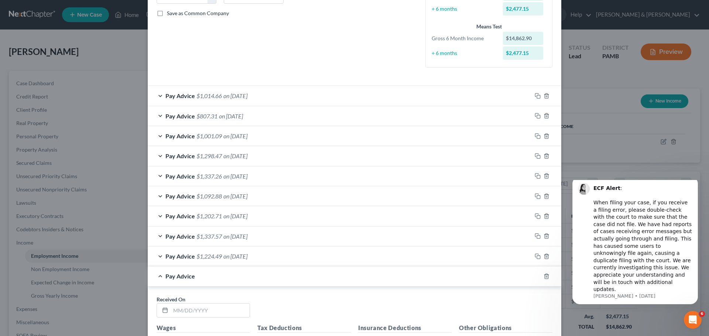
scroll to position [245, 0]
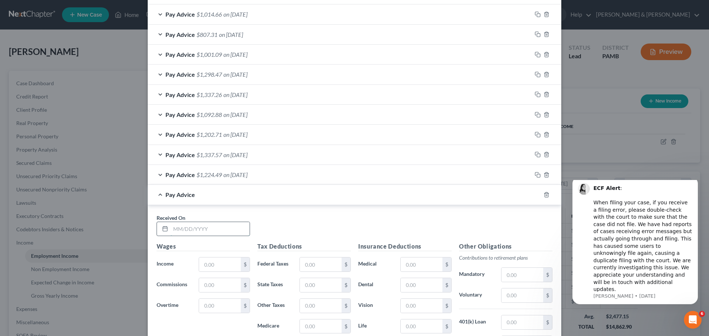
click at [187, 229] on input "text" at bounding box center [209, 229] width 79 height 14
type input "[DATE]"
click at [219, 269] on input "text" at bounding box center [220, 265] width 42 height 14
type input "1,401.31"
